Goal: Entertainment & Leisure: Consume media (video, audio)

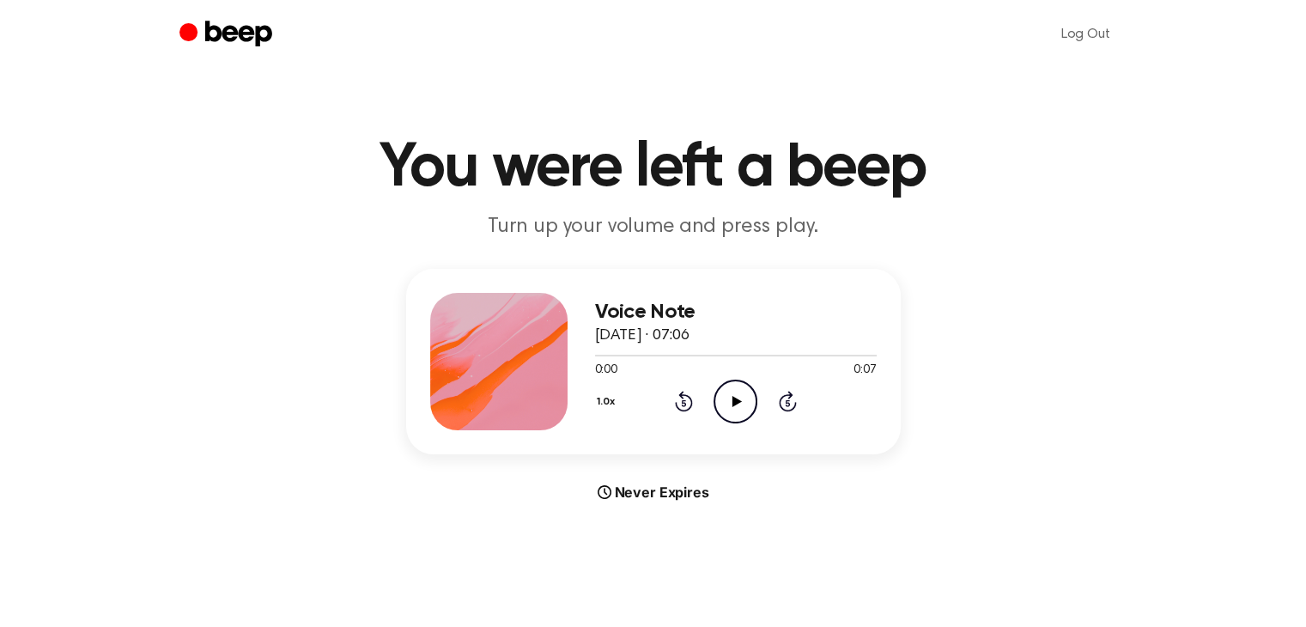
click at [732, 393] on icon "Play Audio" at bounding box center [736, 402] width 44 height 44
click at [739, 399] on icon at bounding box center [737, 401] width 9 height 11
click at [739, 404] on icon "Play Audio" at bounding box center [736, 402] width 44 height 44
click at [727, 398] on icon "Play Audio" at bounding box center [736, 402] width 44 height 44
click at [747, 413] on icon "Play Audio" at bounding box center [736, 402] width 44 height 44
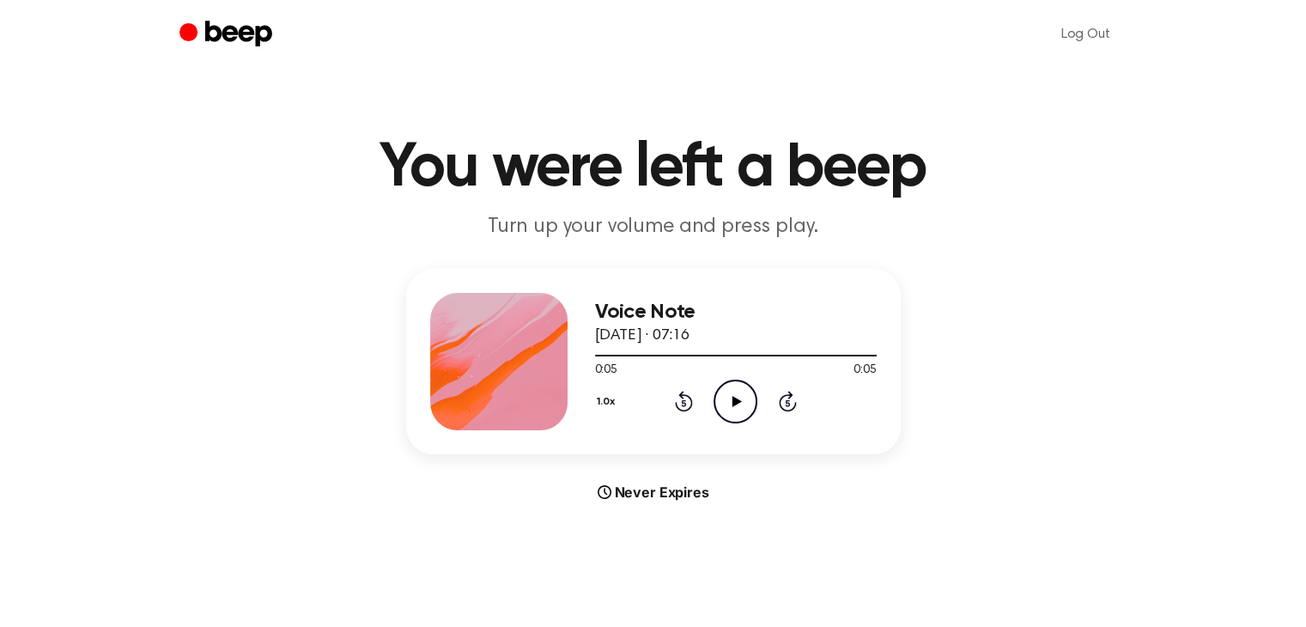
click at [727, 409] on icon "Play Audio" at bounding box center [736, 402] width 44 height 44
click at [714, 392] on icon "Play Audio" at bounding box center [736, 402] width 44 height 44
click at [729, 395] on icon "Play Audio" at bounding box center [736, 402] width 44 height 44
click at [738, 392] on icon "Play Audio" at bounding box center [736, 402] width 44 height 44
click at [728, 403] on icon "Play Audio" at bounding box center [736, 402] width 44 height 44
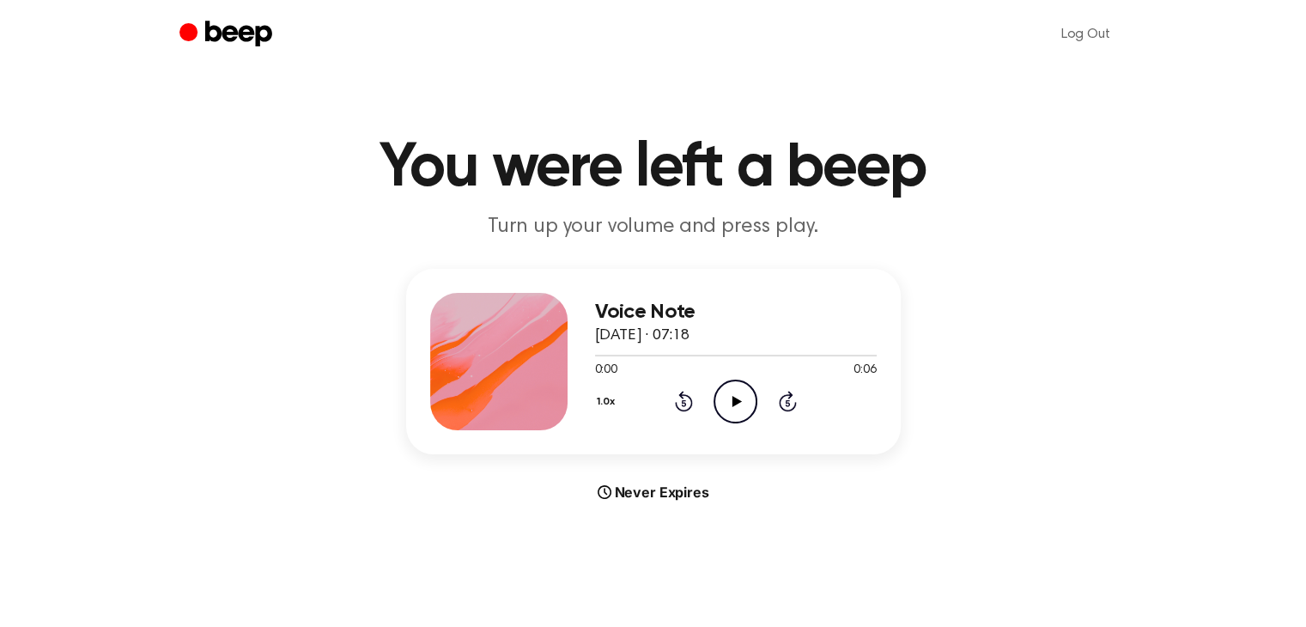
click at [737, 406] on icon "Play Audio" at bounding box center [736, 402] width 44 height 44
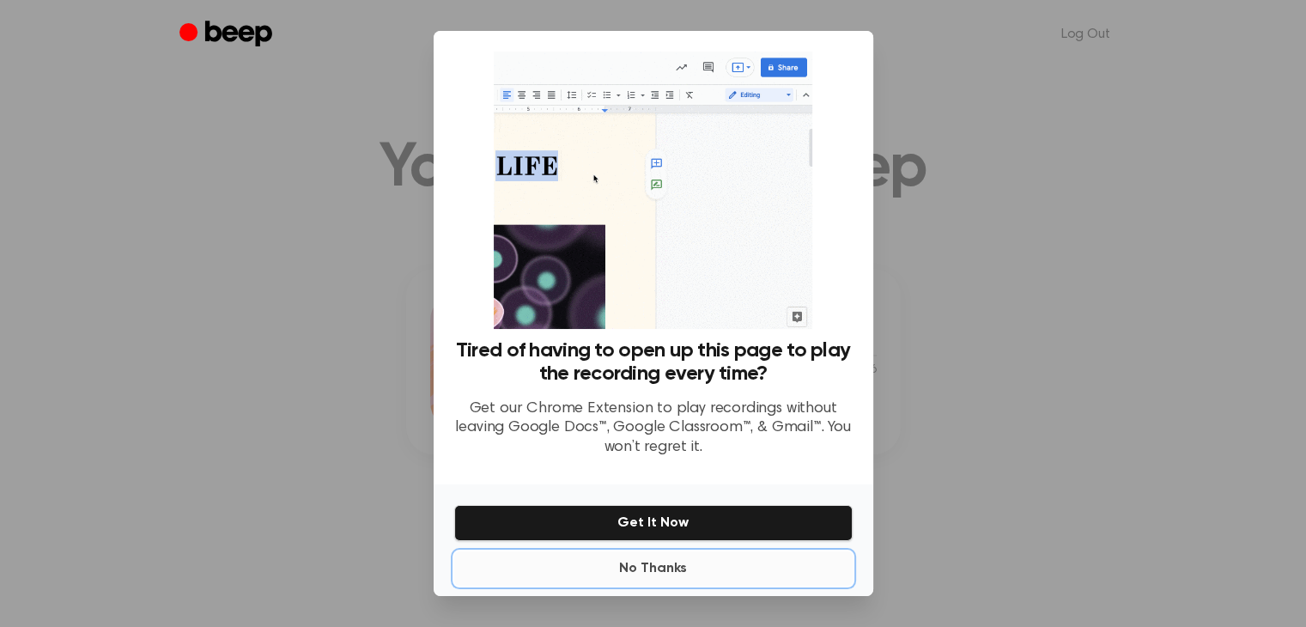
click at [648, 577] on button "No Thanks" at bounding box center [653, 568] width 398 height 34
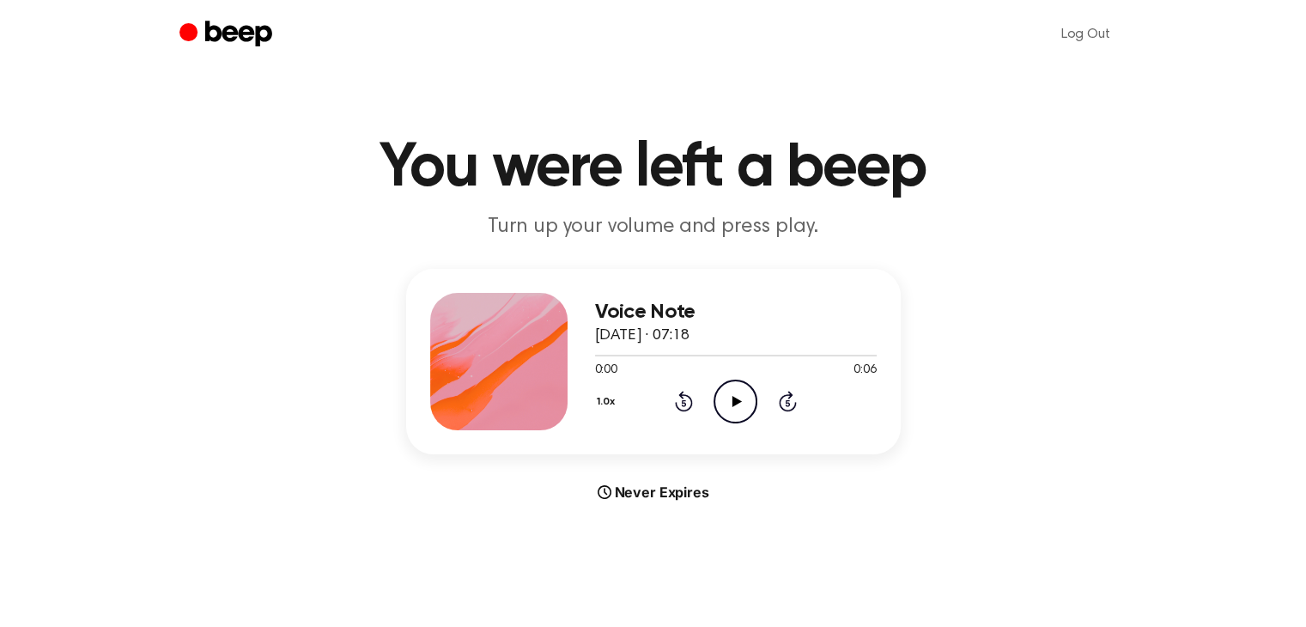
click at [736, 395] on icon "Play Audio" at bounding box center [736, 402] width 44 height 44
click at [747, 410] on icon "Play Audio" at bounding box center [736, 402] width 44 height 44
click at [737, 414] on icon "Play Audio" at bounding box center [736, 402] width 44 height 44
click at [734, 390] on icon "Play Audio" at bounding box center [736, 402] width 44 height 44
click at [746, 403] on icon "Play Audio" at bounding box center [736, 402] width 44 height 44
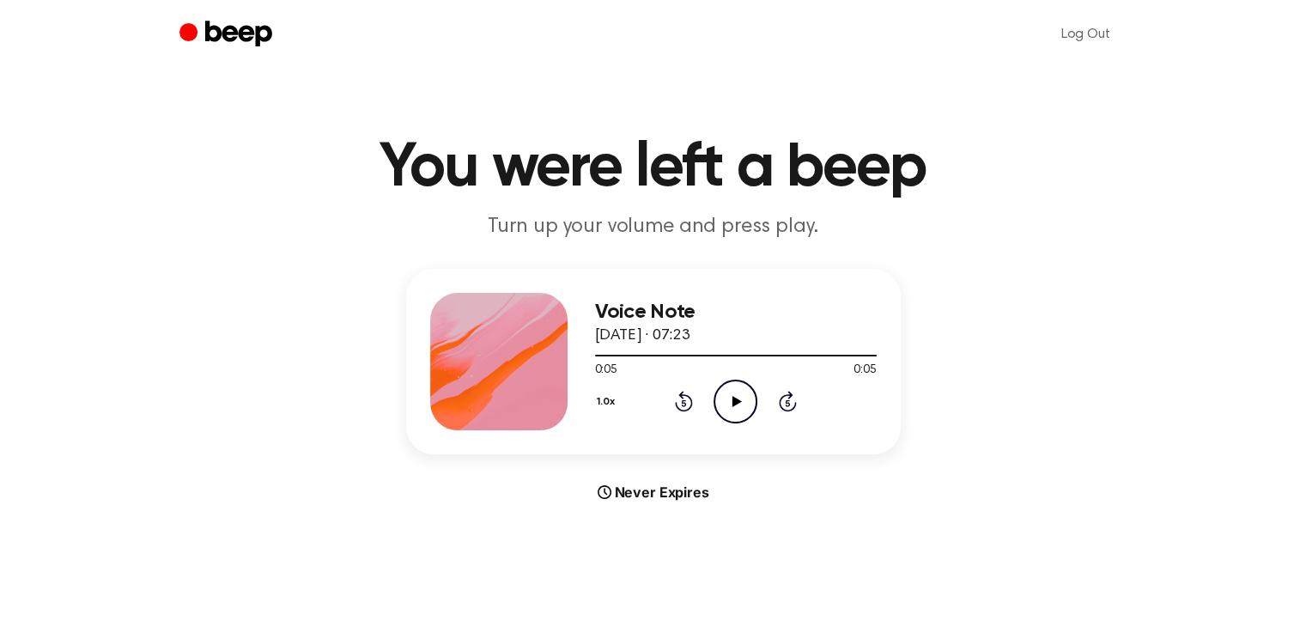
click at [748, 392] on icon "Play Audio" at bounding box center [736, 402] width 44 height 44
click at [743, 399] on icon "Play Audio" at bounding box center [736, 402] width 44 height 44
click at [749, 409] on icon "Play Audio" at bounding box center [736, 402] width 44 height 44
click at [727, 387] on icon "Play Audio" at bounding box center [736, 402] width 44 height 44
click at [730, 390] on icon "Play Audio" at bounding box center [736, 402] width 44 height 44
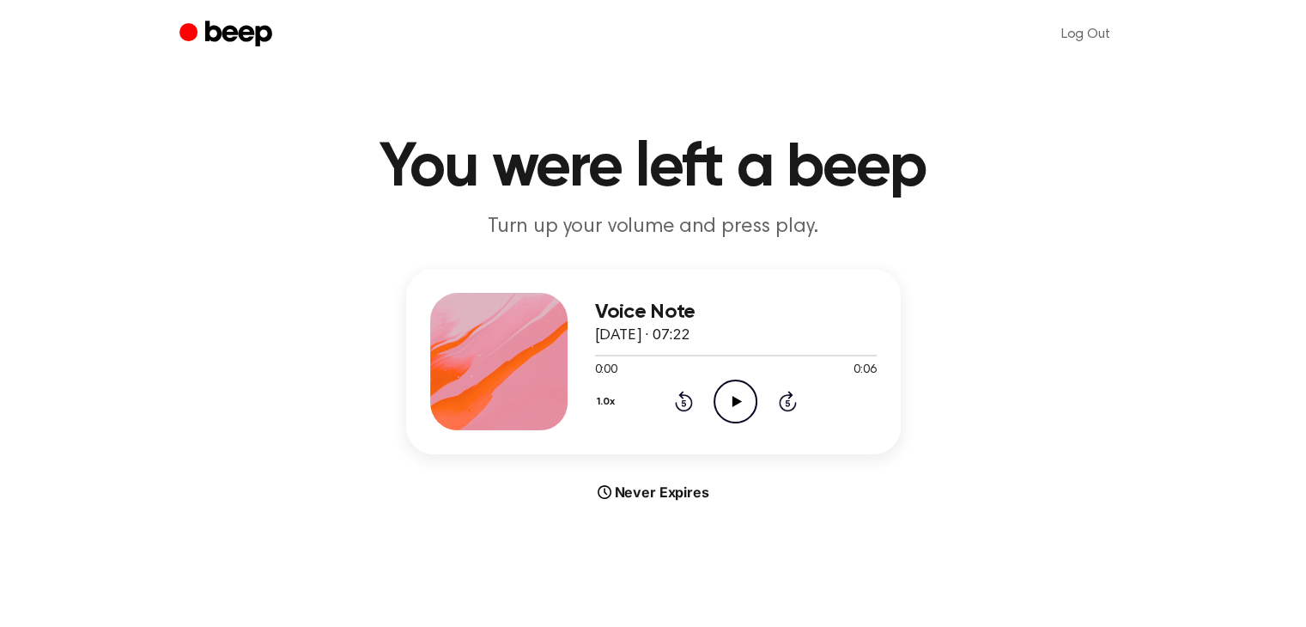
click at [715, 397] on circle at bounding box center [736, 401] width 42 height 42
click at [735, 403] on icon at bounding box center [737, 401] width 9 height 11
click at [742, 415] on icon "Play Audio" at bounding box center [736, 402] width 44 height 44
click at [742, 392] on icon "Play Audio" at bounding box center [736, 402] width 44 height 44
click at [735, 389] on icon "Play Audio" at bounding box center [736, 402] width 44 height 44
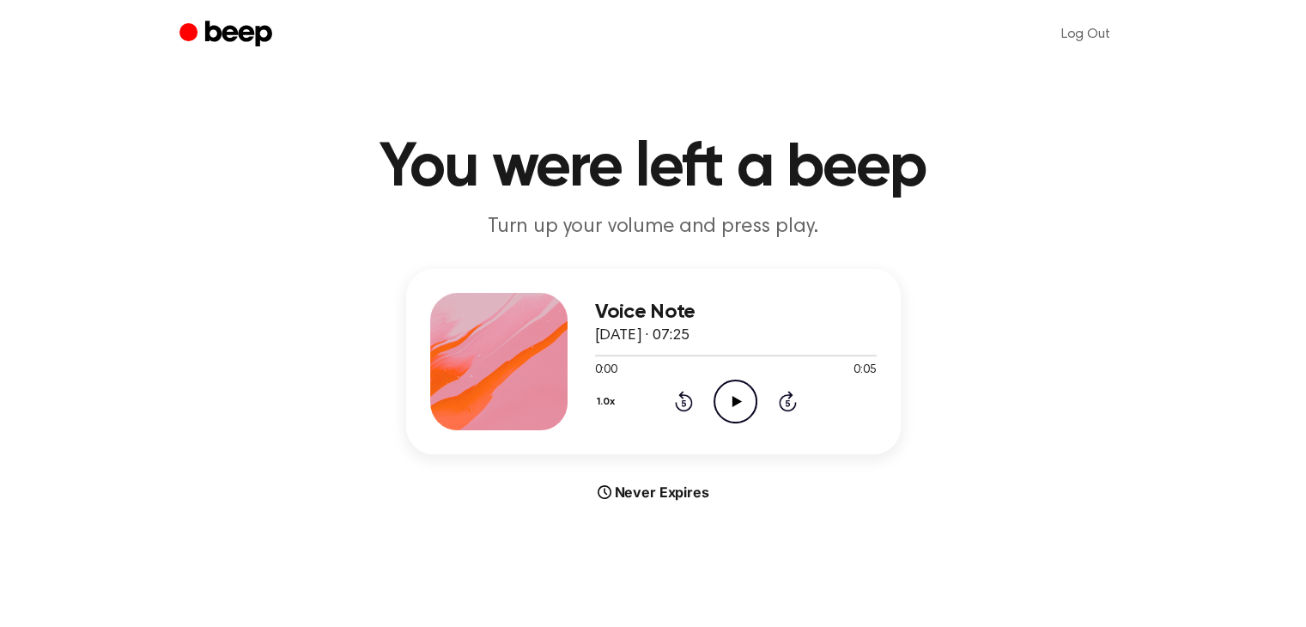
click at [740, 415] on icon "Play Audio" at bounding box center [736, 402] width 44 height 44
click at [742, 398] on icon "Play Audio" at bounding box center [736, 402] width 44 height 44
click at [724, 405] on icon "Play Audio" at bounding box center [736, 402] width 44 height 44
click at [717, 404] on icon "Play Audio" at bounding box center [736, 402] width 44 height 44
click at [726, 388] on icon "Play Audio" at bounding box center [736, 402] width 44 height 44
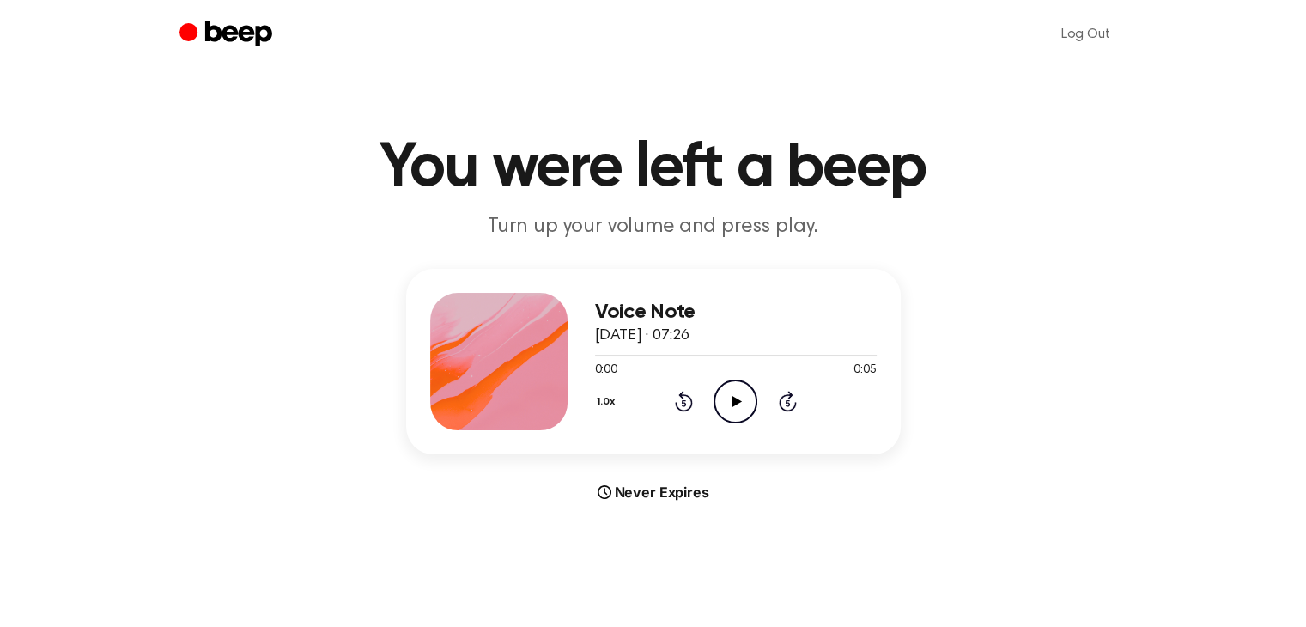
click at [722, 396] on icon "Play Audio" at bounding box center [736, 402] width 44 height 44
click at [727, 395] on icon "Play Audio" at bounding box center [736, 402] width 44 height 44
click at [739, 396] on icon "Play Audio" at bounding box center [736, 402] width 44 height 44
click at [733, 402] on icon at bounding box center [737, 401] width 9 height 11
click at [741, 392] on icon "Play Audio" at bounding box center [736, 402] width 44 height 44
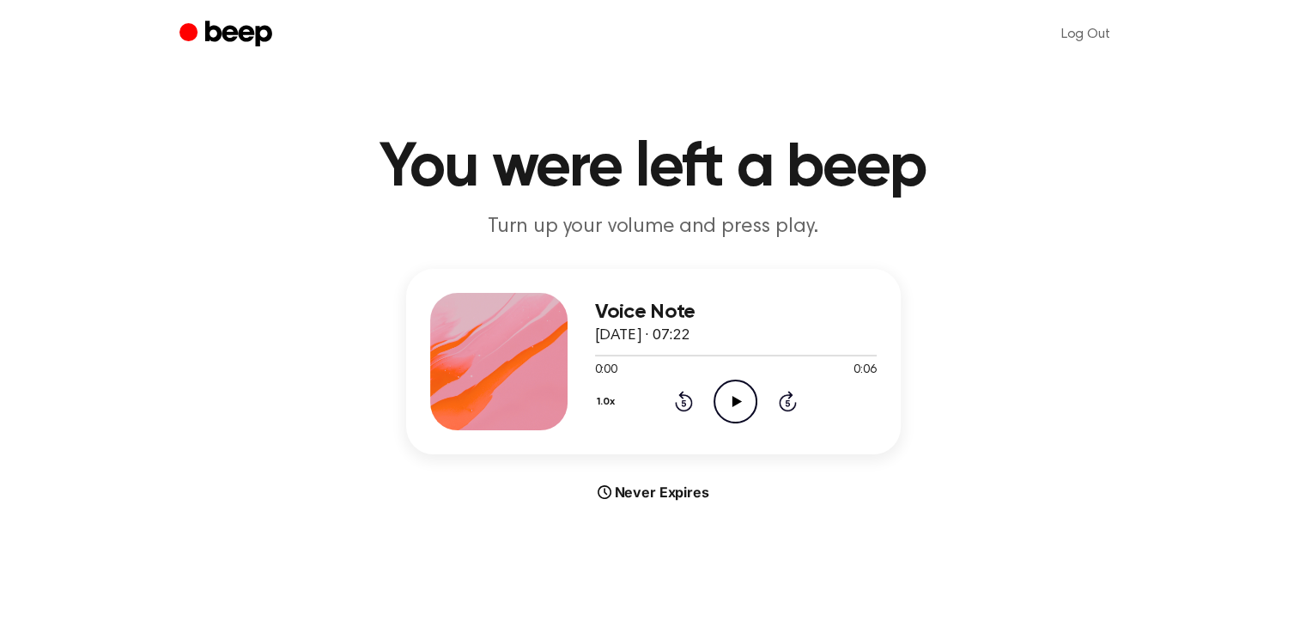
click at [725, 396] on icon "Play Audio" at bounding box center [736, 402] width 44 height 44
click at [751, 400] on icon "Play Audio" at bounding box center [736, 402] width 44 height 44
